Goal: Navigation & Orientation: Understand site structure

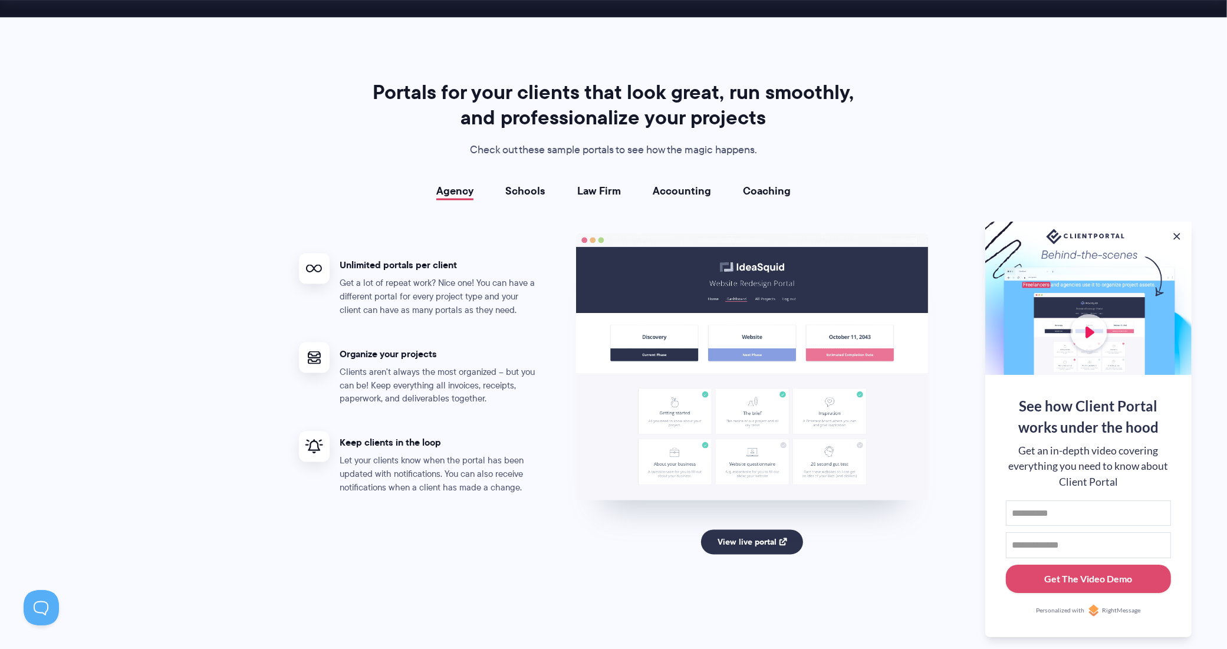
scroll to position [2064, 0]
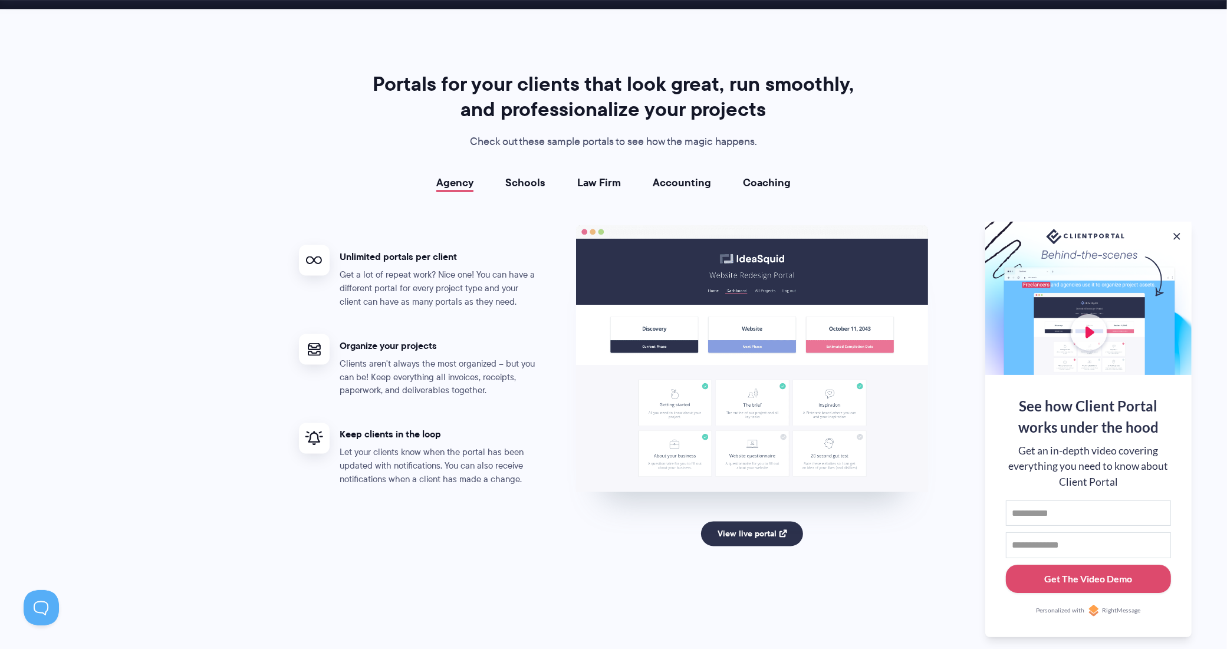
click at [531, 183] on link "Schools" at bounding box center [525, 183] width 40 height 12
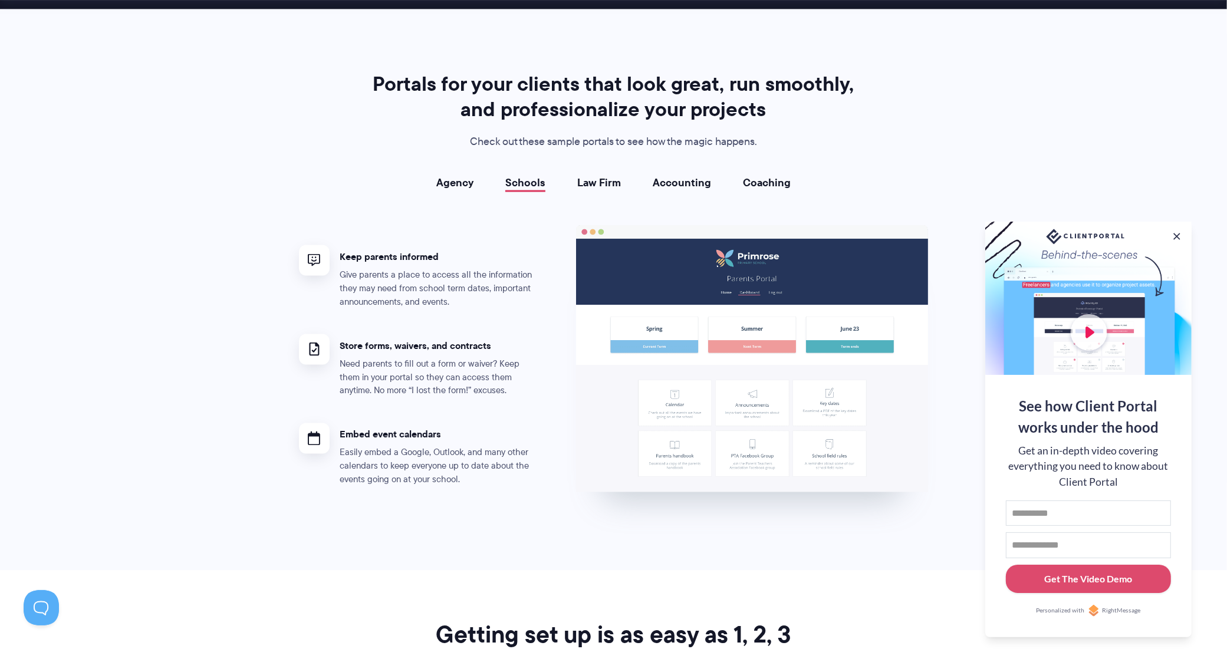
click at [594, 178] on link "Law Firm" at bounding box center [599, 183] width 44 height 12
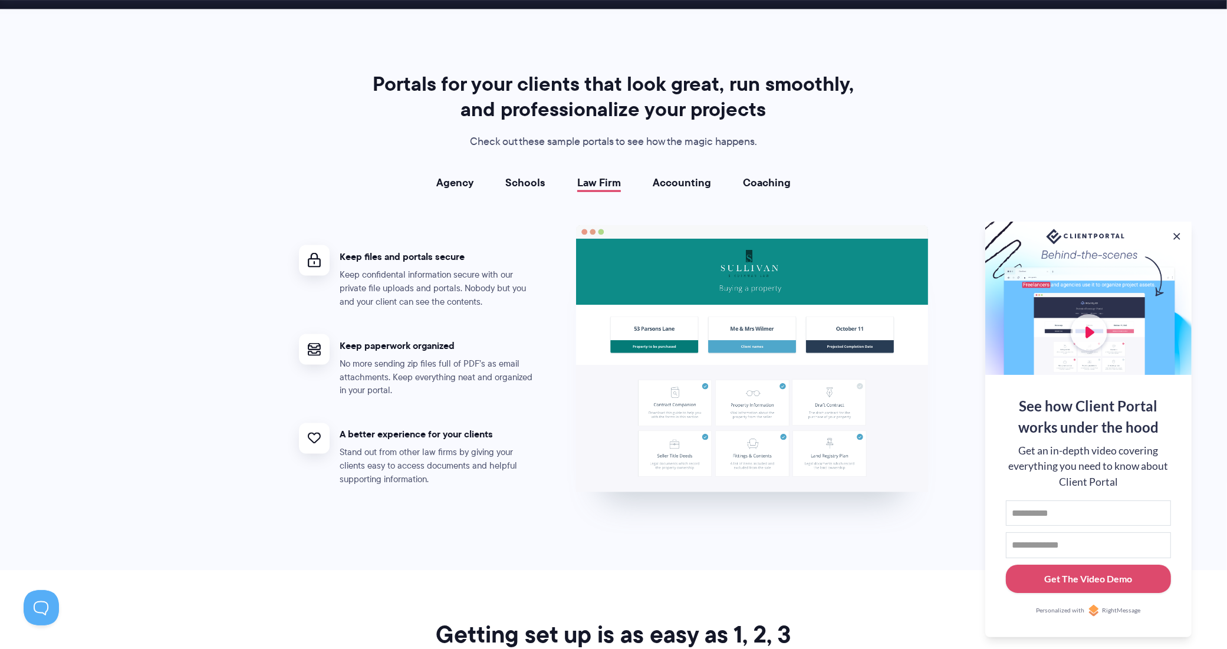
click at [683, 182] on link "Accounting" at bounding box center [682, 183] width 58 height 12
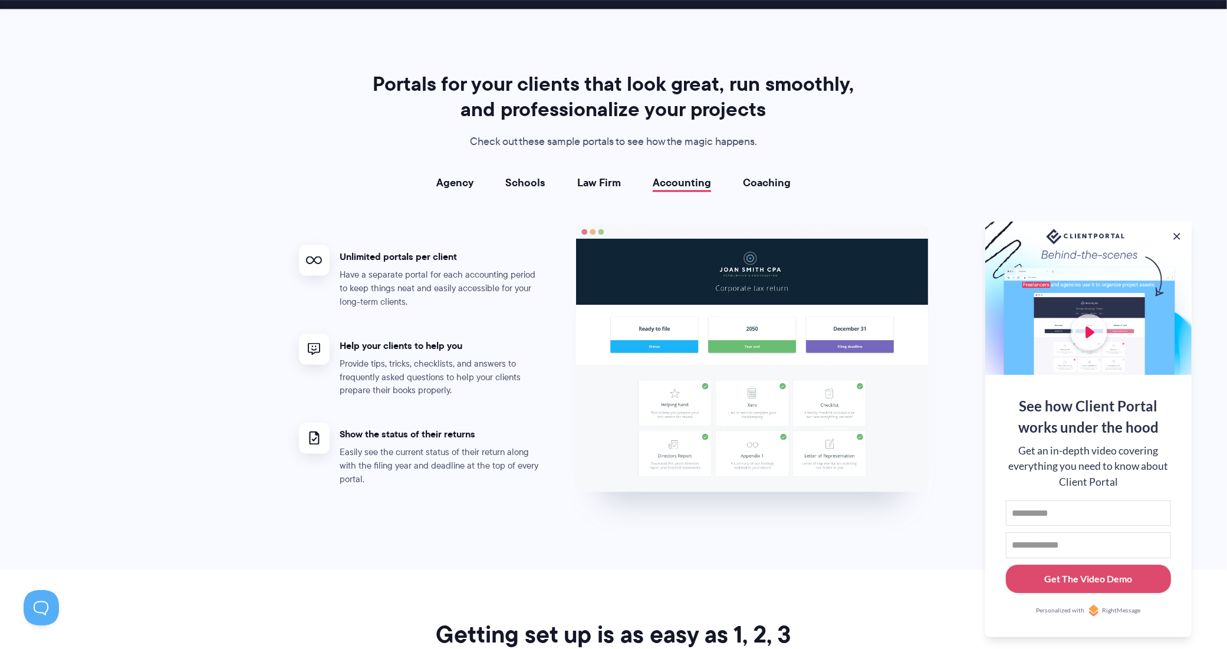
click at [753, 177] on link "Coaching" at bounding box center [767, 183] width 48 height 12
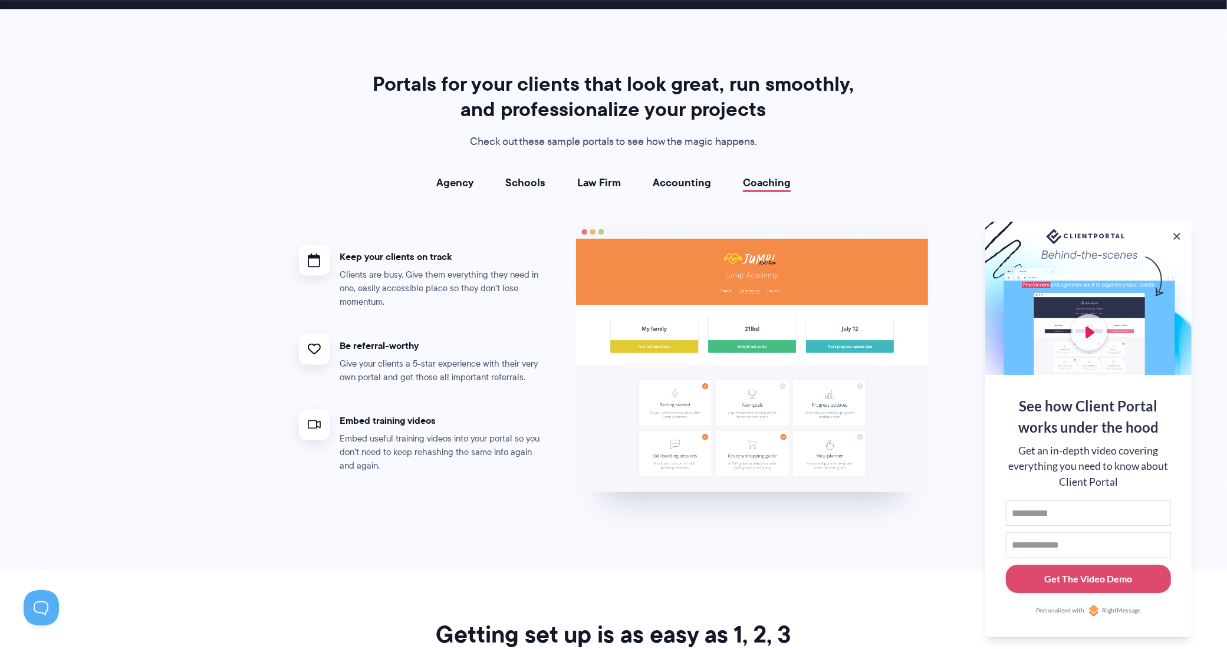
click at [460, 186] on link "Agency" at bounding box center [454, 183] width 37 height 12
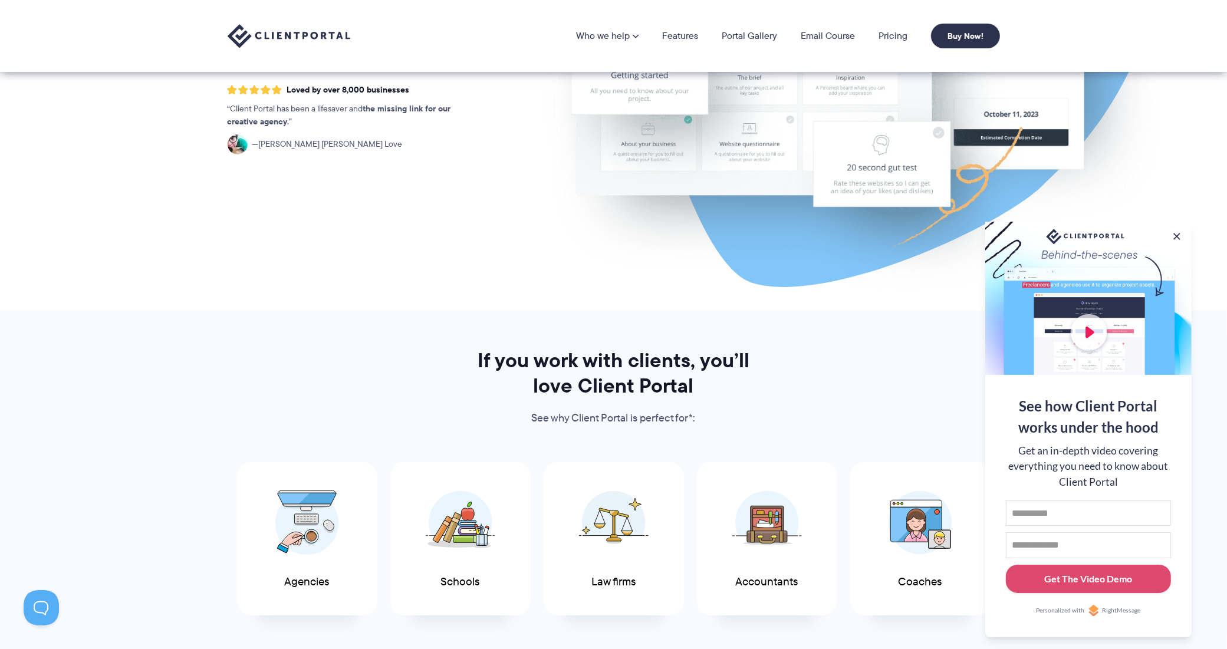
scroll to position [0, 0]
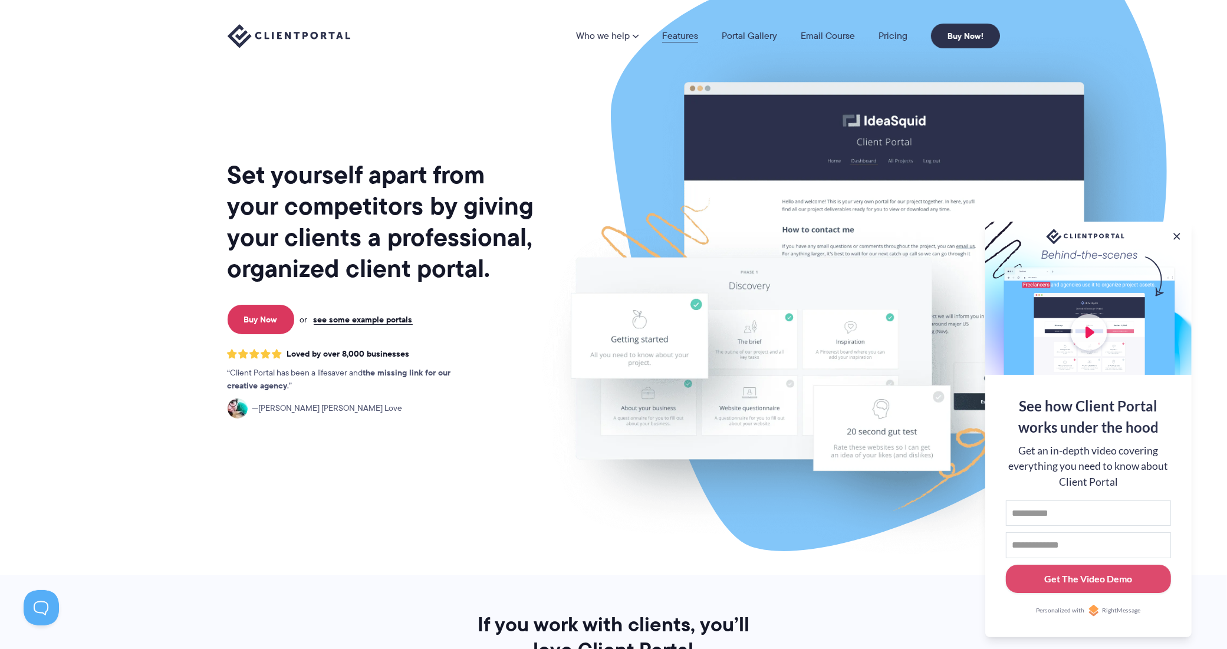
click at [690, 36] on link "Features" at bounding box center [680, 35] width 36 height 9
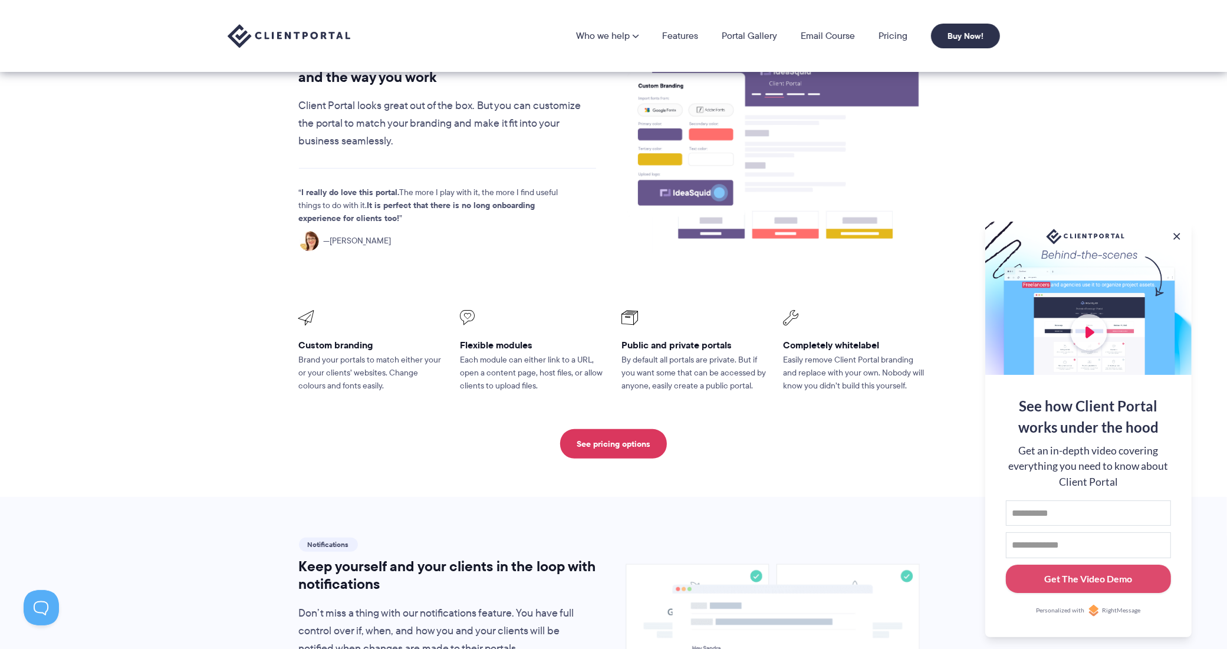
scroll to position [101, 0]
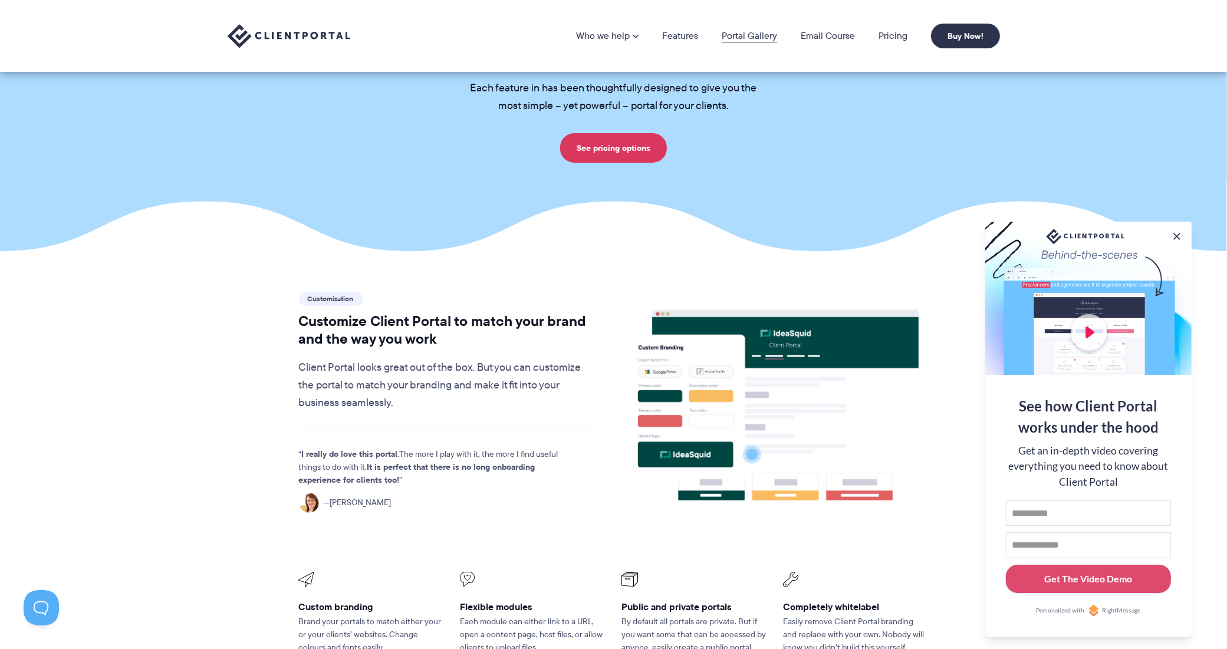
click at [752, 31] on link "Portal Gallery" at bounding box center [749, 35] width 55 height 9
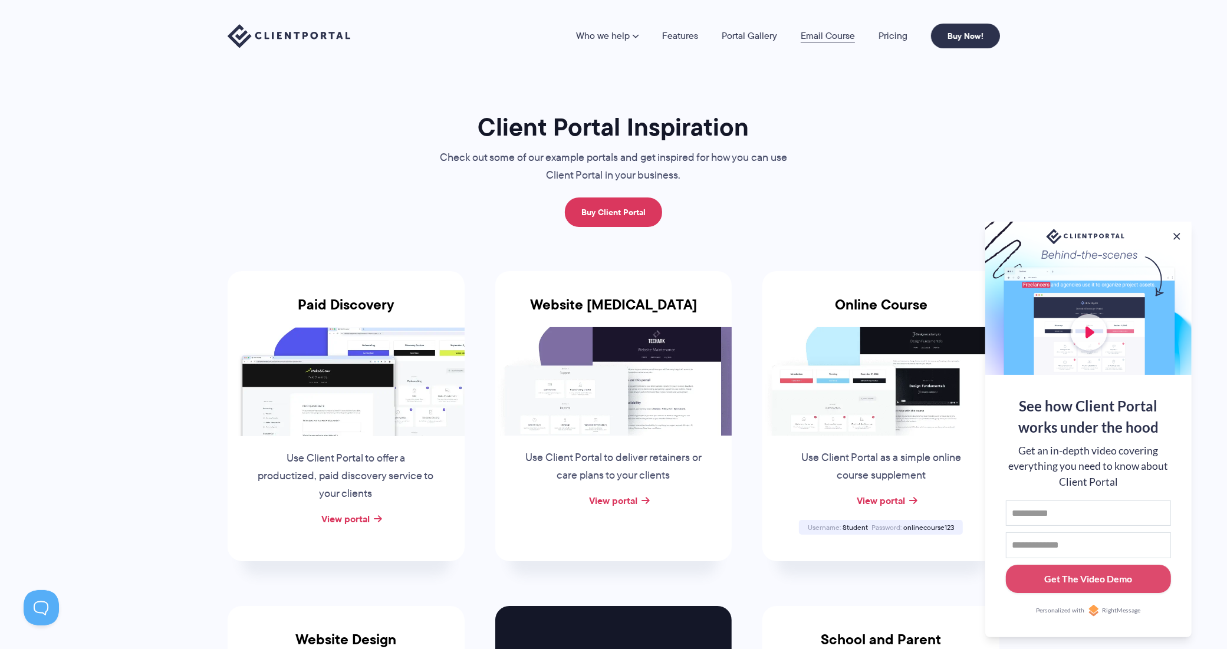
click at [835, 34] on link "Email Course" at bounding box center [828, 35] width 54 height 9
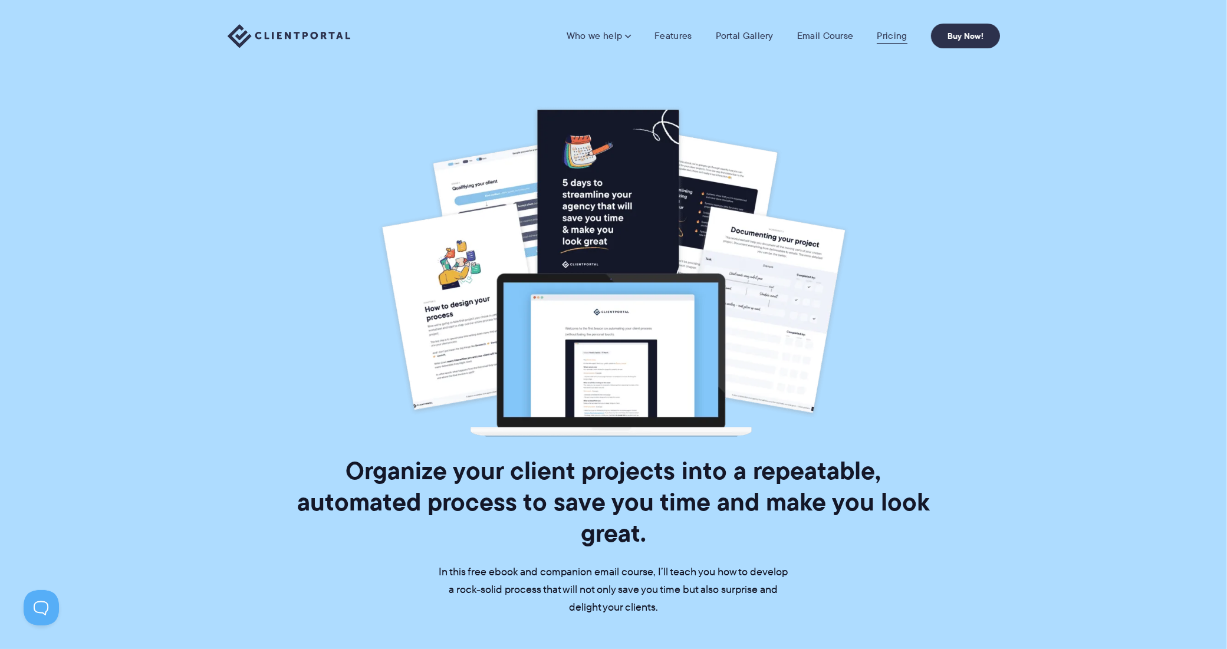
click at [897, 35] on link "Pricing" at bounding box center [892, 36] width 30 height 12
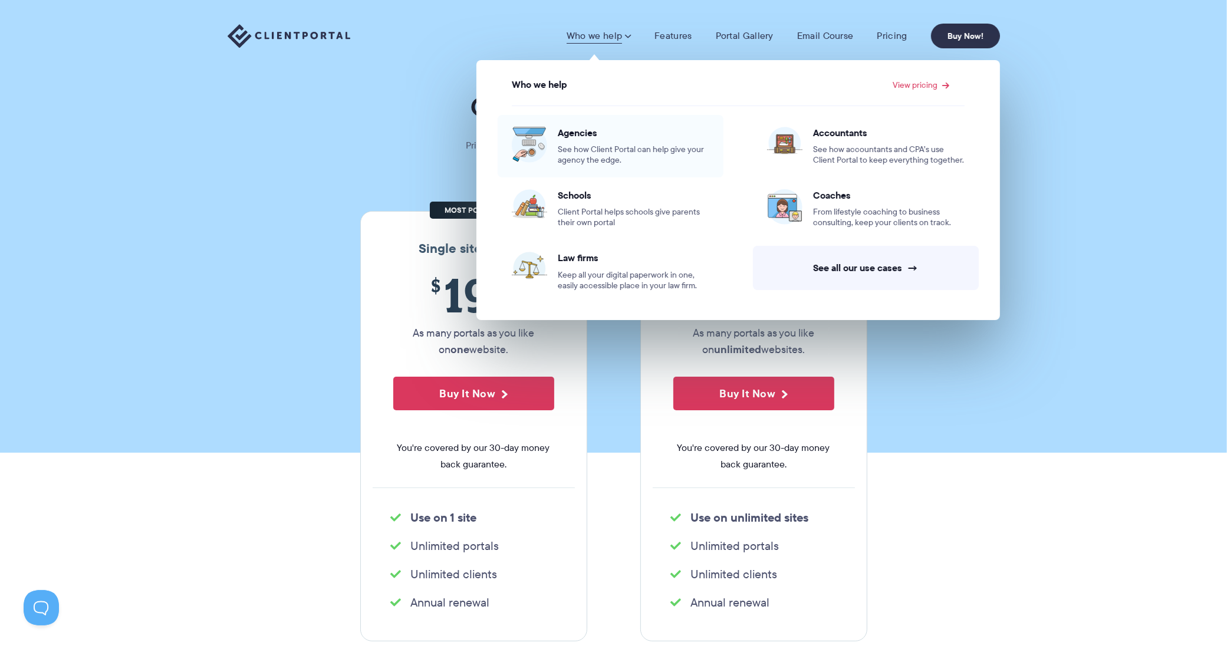
click at [585, 129] on span "Agencies" at bounding box center [634, 133] width 152 height 12
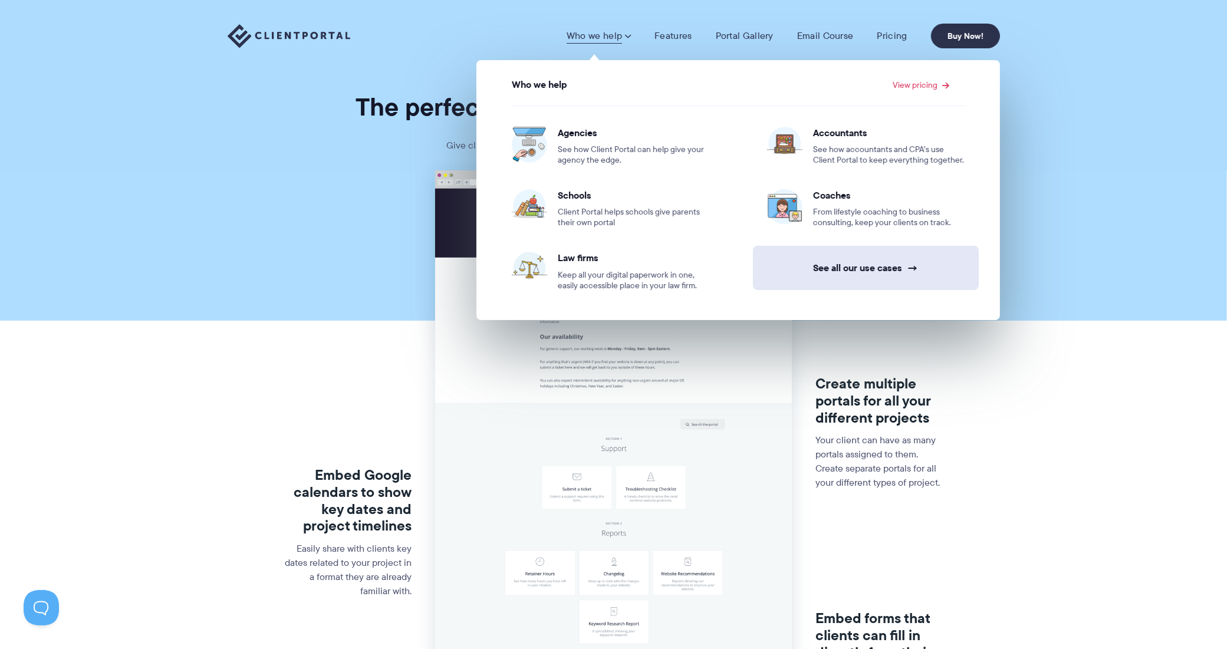
click at [877, 272] on link "See all our use cases →" at bounding box center [866, 268] width 226 height 44
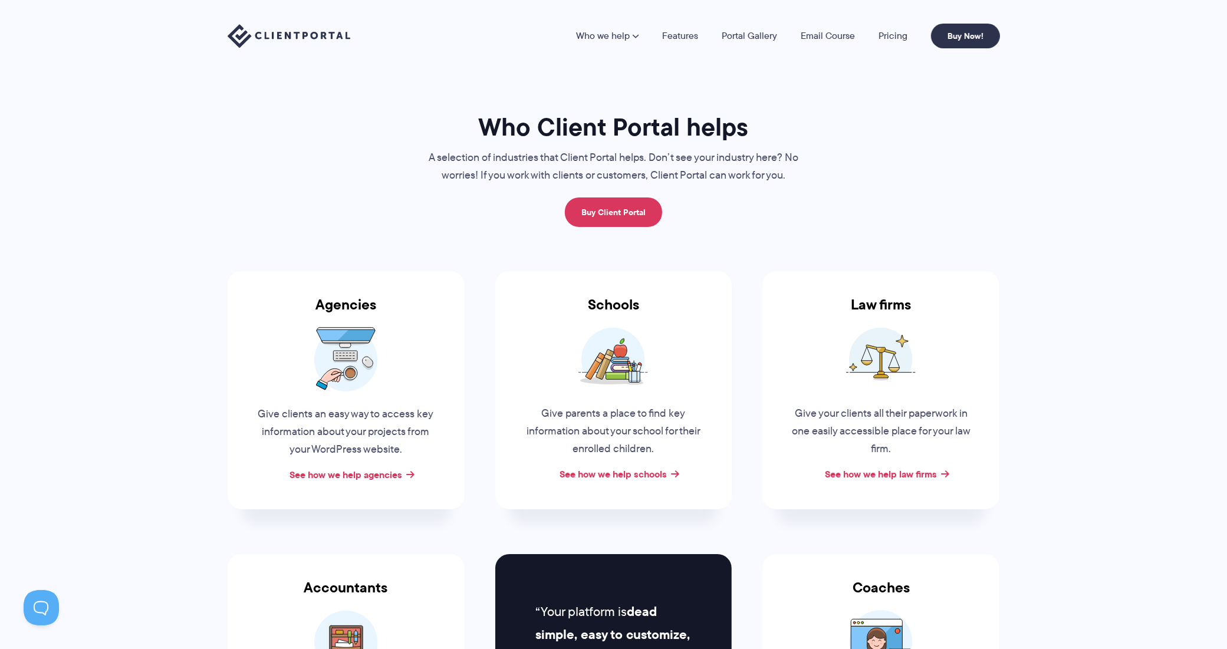
click at [299, 31] on img at bounding box center [289, 36] width 123 height 24
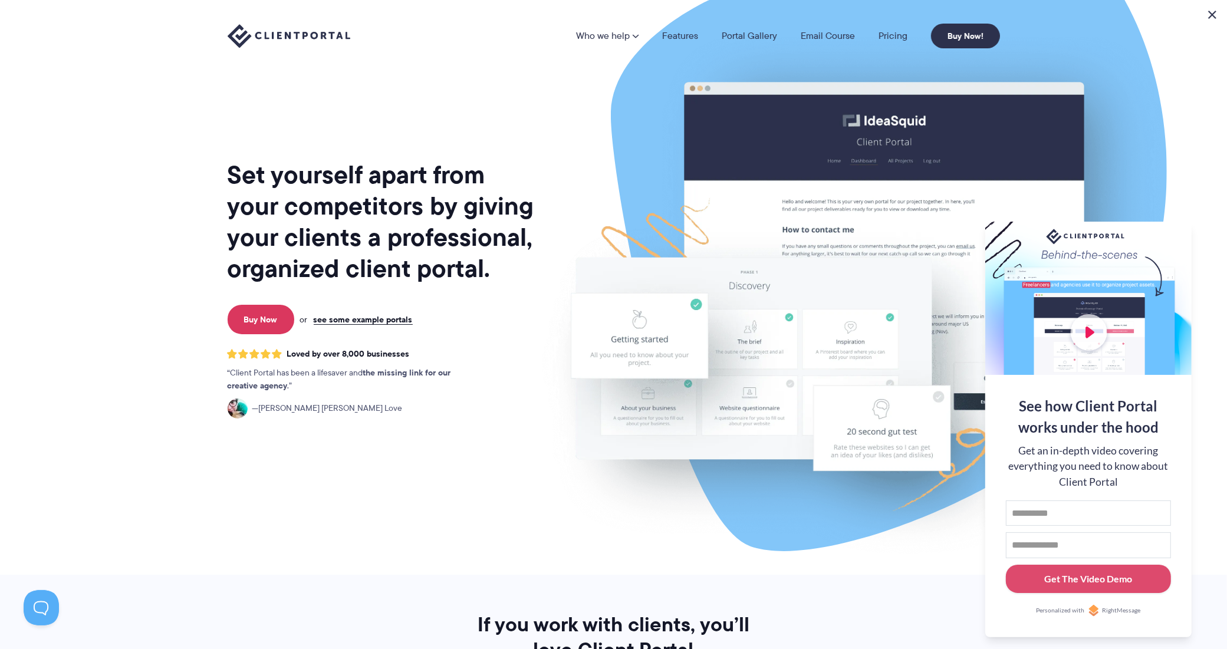
click at [1213, 15] on button at bounding box center [1212, 15] width 14 height 14
